Goal: Transaction & Acquisition: Purchase product/service

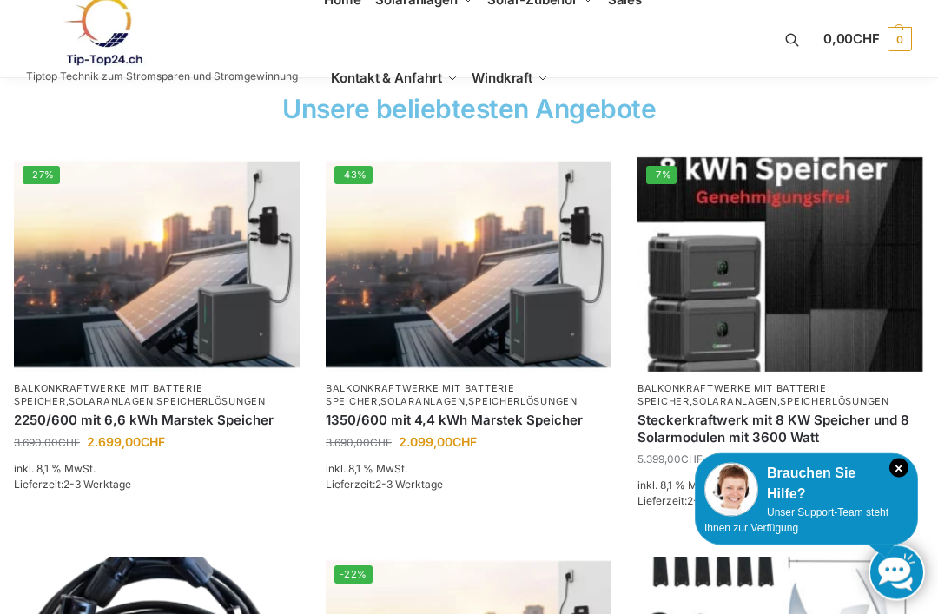
scroll to position [678, 0]
click at [432, 277] on img at bounding box center [469, 264] width 286 height 214
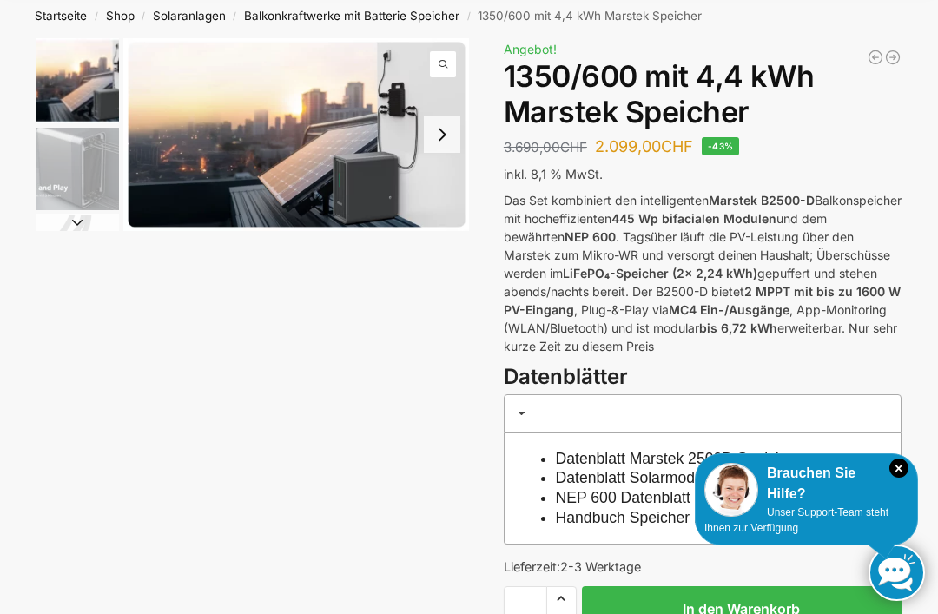
scroll to position [85, 0]
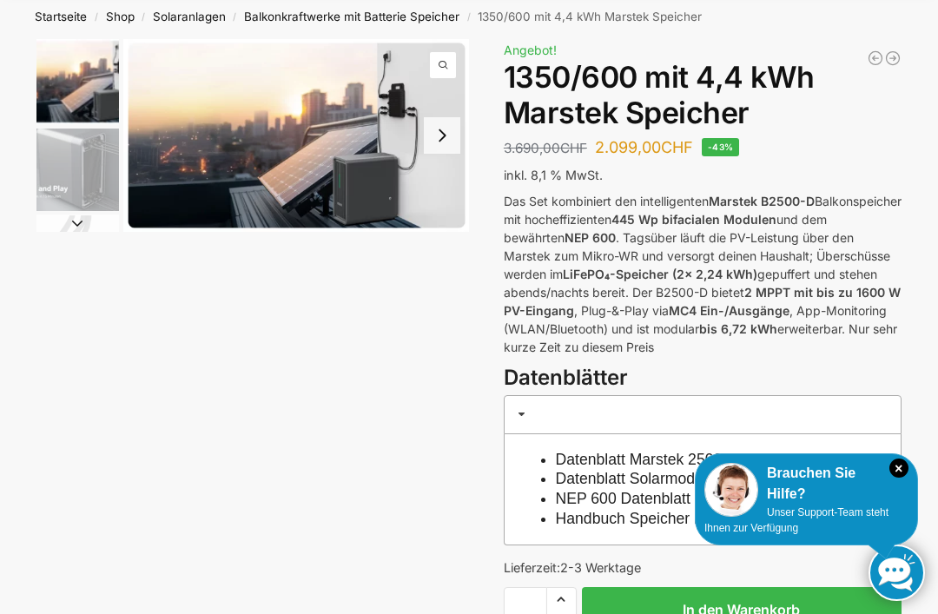
click at [76, 221] on button "Next slide" at bounding box center [77, 222] width 82 height 17
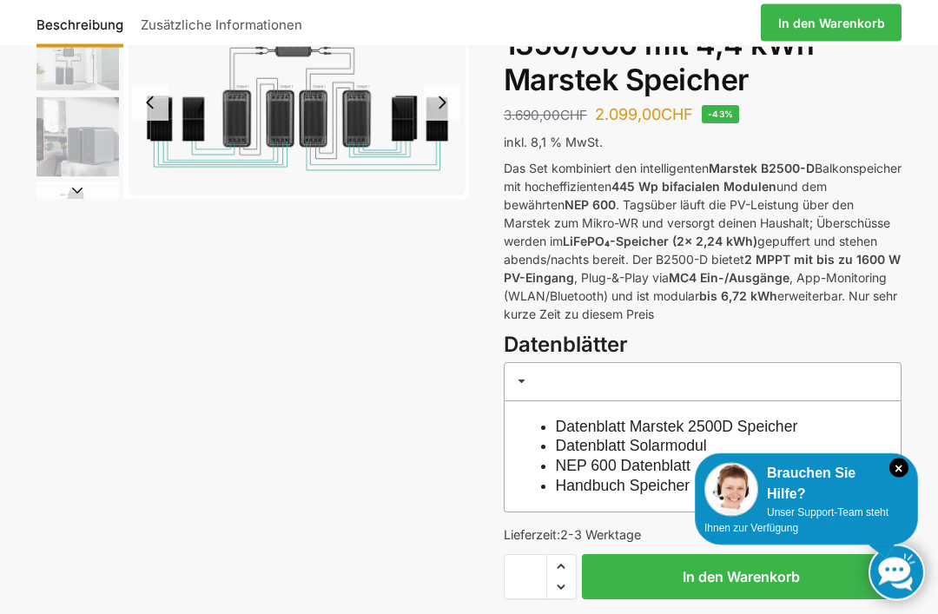
scroll to position [0, 0]
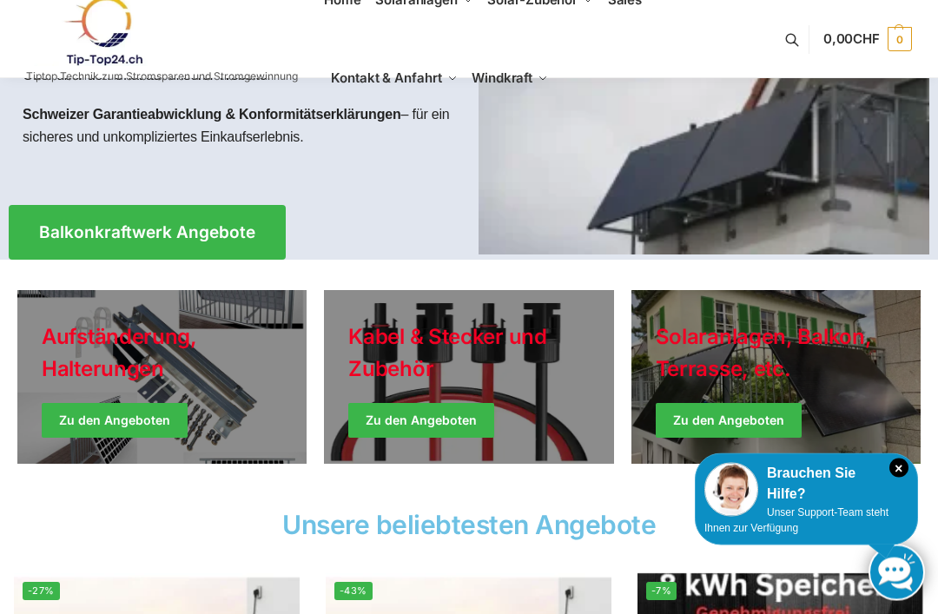
scroll to position [262, 0]
click at [86, 400] on link "Holiday Style" at bounding box center [161, 377] width 289 height 174
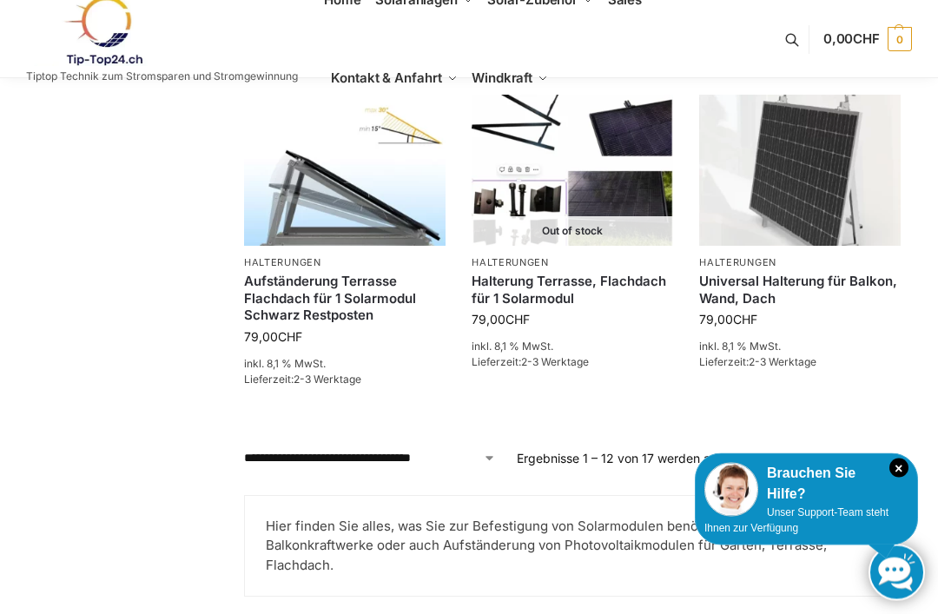
scroll to position [1447, 0]
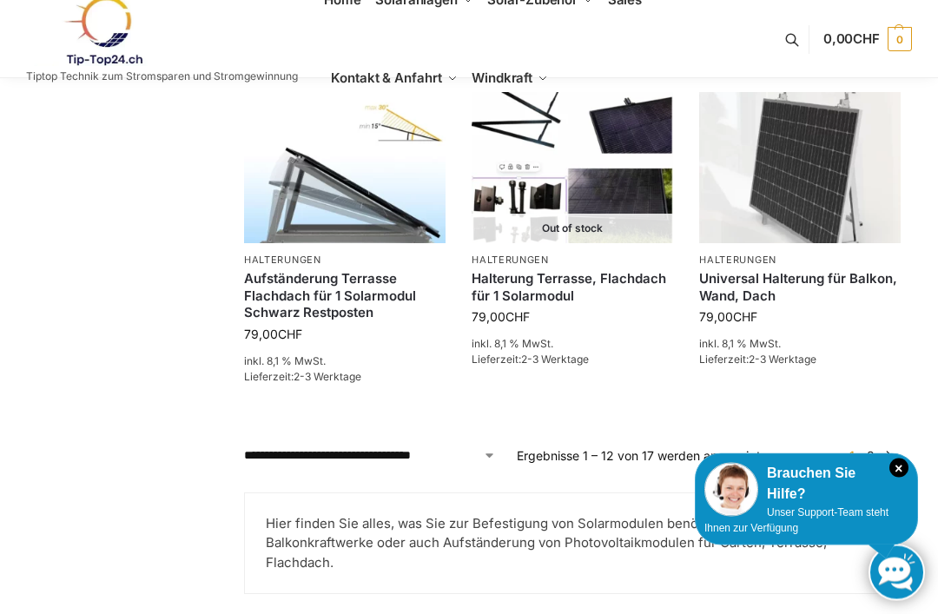
click at [862, 453] on link "2" at bounding box center [870, 456] width 16 height 15
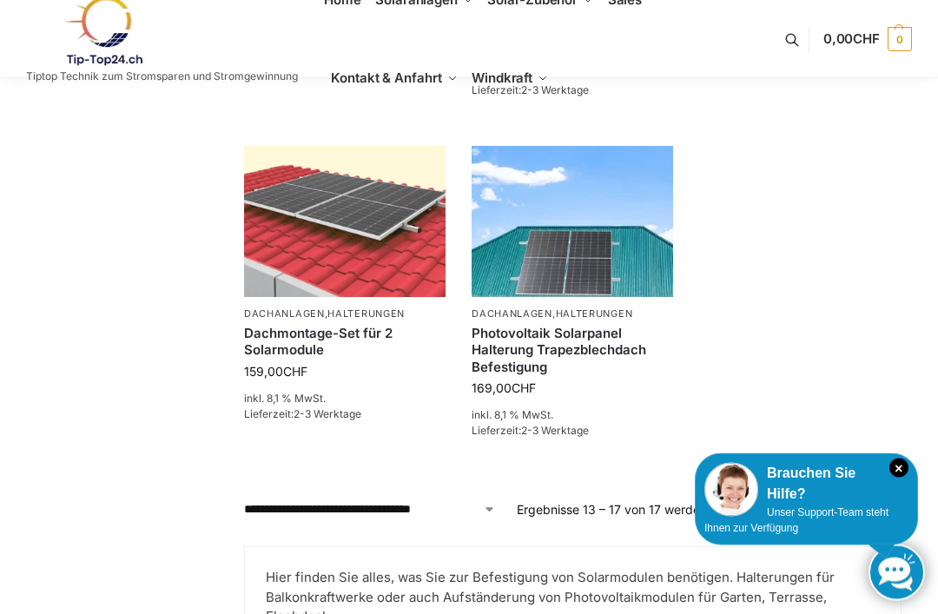
scroll to position [753, 0]
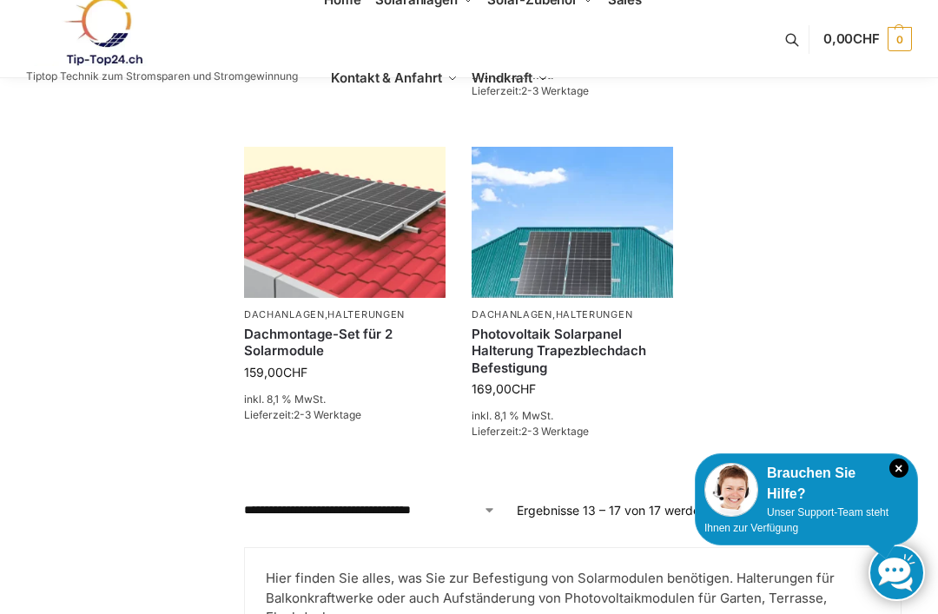
click at [320, 207] on img at bounding box center [344, 222] width 201 height 151
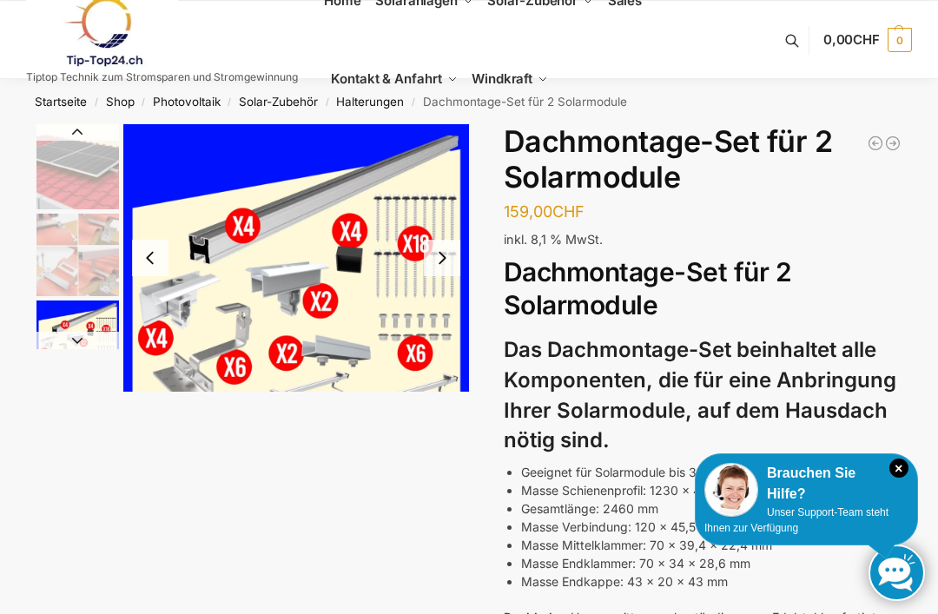
click at [68, 317] on img "3 / 5" at bounding box center [77, 341] width 82 height 82
